Goal: Information Seeking & Learning: Learn about a topic

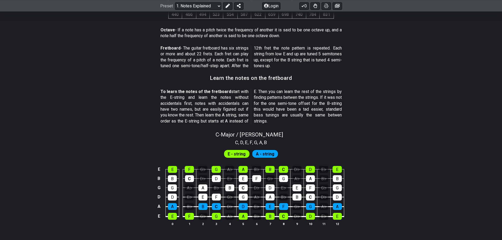
scroll to position [448, 0]
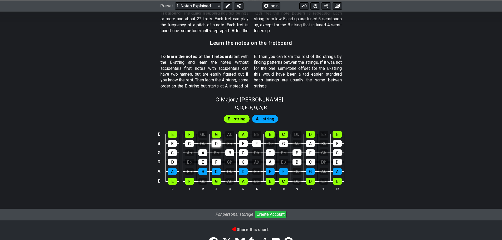
click at [215, 145] on div "D" at bounding box center [216, 143] width 9 height 7
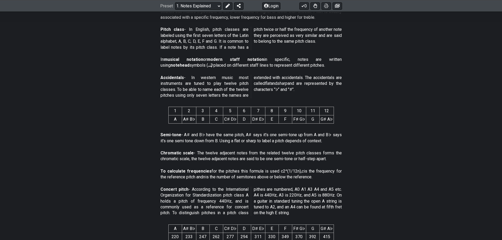
scroll to position [179, 0]
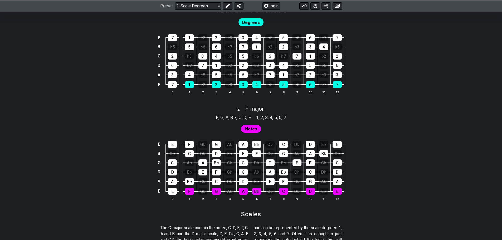
scroll to position [369, 0]
